Goal: Check status: Check status

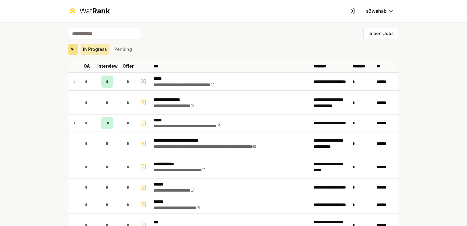
click at [100, 52] on button "In Progress" at bounding box center [95, 49] width 29 height 11
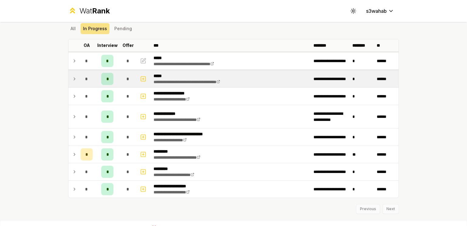
scroll to position [26, 0]
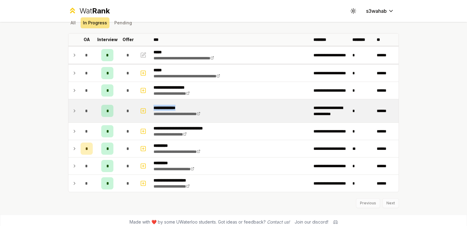
drag, startPoint x: 190, startPoint y: 100, endPoint x: 132, endPoint y: 104, distance: 58.6
click at [132, 104] on tr "**********" at bounding box center [233, 110] width 330 height 23
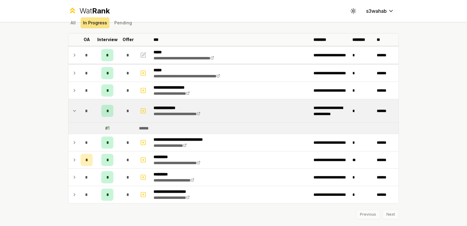
click at [73, 107] on icon at bounding box center [74, 110] width 5 height 7
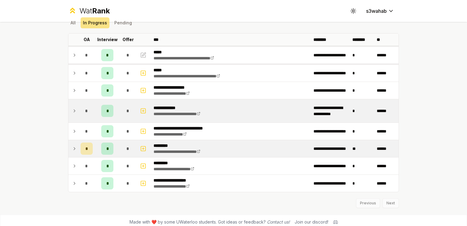
click at [71, 141] on td at bounding box center [73, 148] width 10 height 17
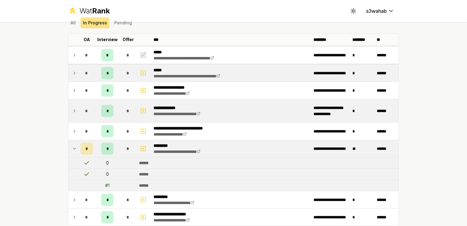
scroll to position [63, 0]
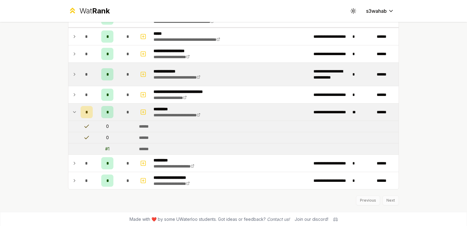
click at [71, 107] on td at bounding box center [73, 111] width 10 height 17
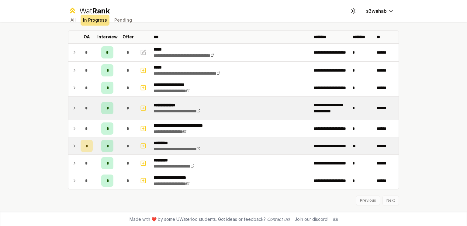
scroll to position [0, 0]
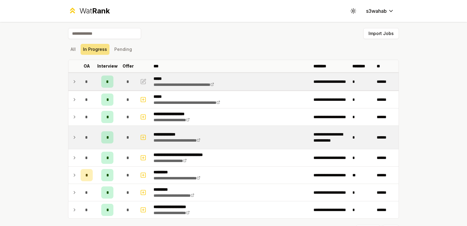
click at [75, 84] on td at bounding box center [73, 81] width 10 height 17
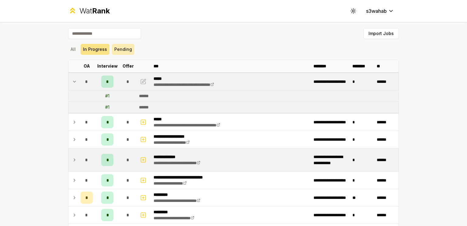
click at [115, 48] on button "Pending" at bounding box center [123, 49] width 23 height 11
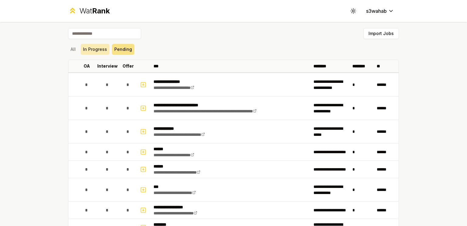
click at [96, 50] on button "In Progress" at bounding box center [95, 49] width 29 height 11
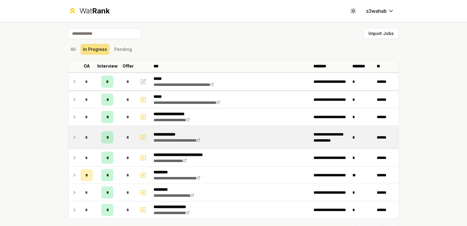
scroll to position [29, 0]
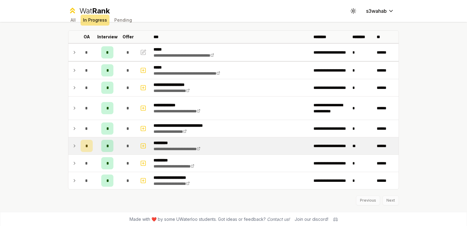
click at [90, 146] on div "*" at bounding box center [87, 146] width 12 height 12
